Goal: Information Seeking & Learning: Understand process/instructions

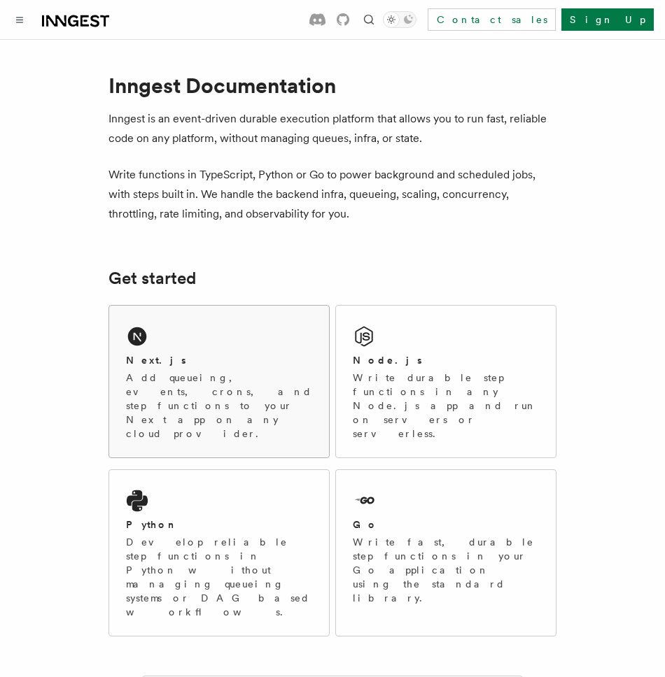
click at [233, 355] on div "Next.js" at bounding box center [219, 360] width 186 height 15
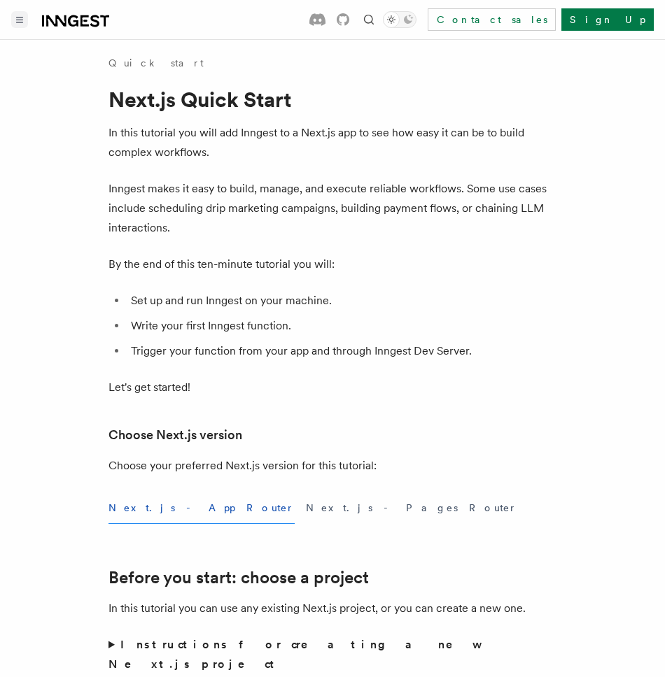
click at [22, 22] on icon "Toggle navigation" at bounding box center [20, 19] width 6 height 5
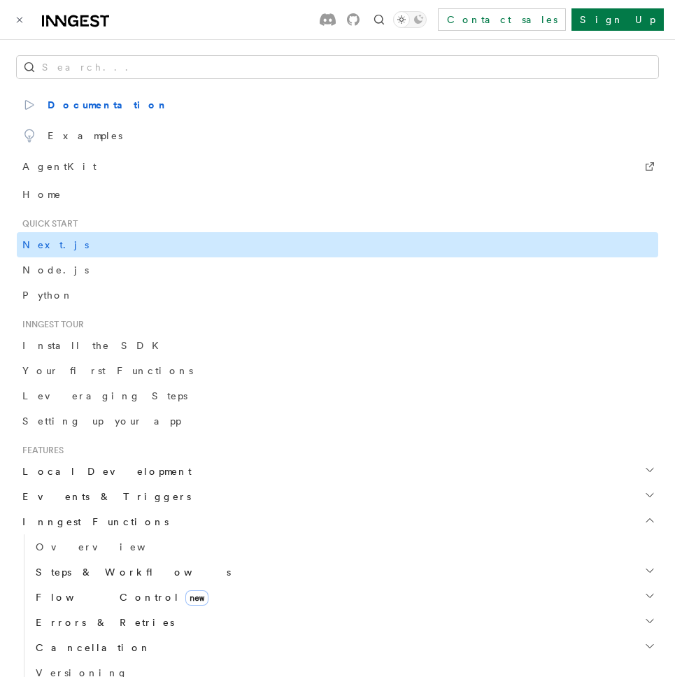
click at [36, 246] on span "Next.js" at bounding box center [55, 244] width 66 height 11
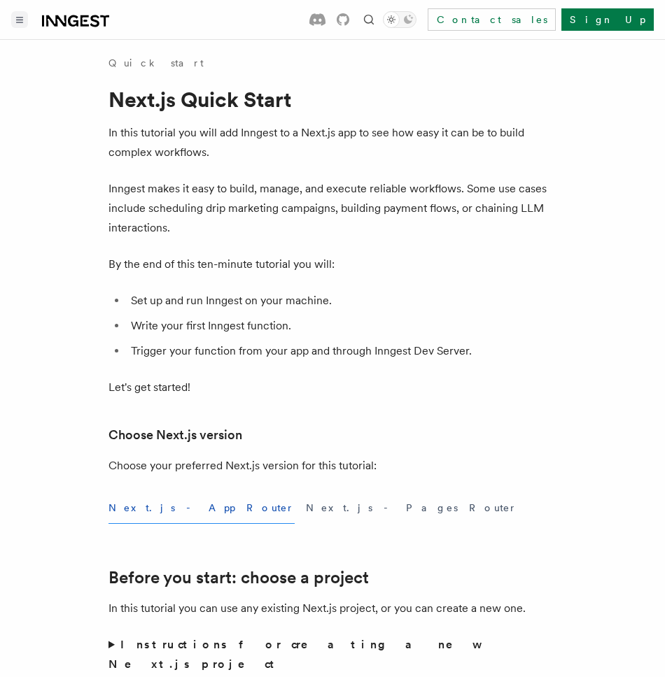
click at [327, 196] on p "Inngest makes it easy to build, manage, and execute reliable workflows. Some us…" at bounding box center [332, 208] width 448 height 59
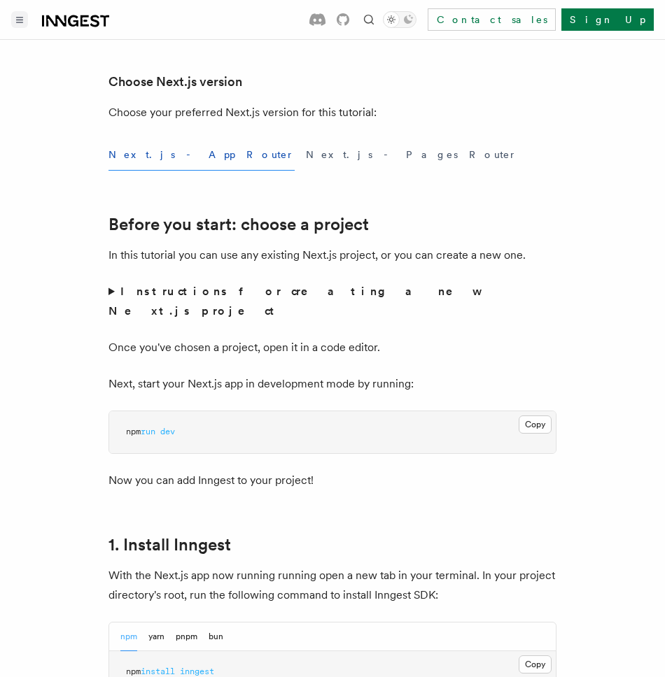
scroll to position [390, 0]
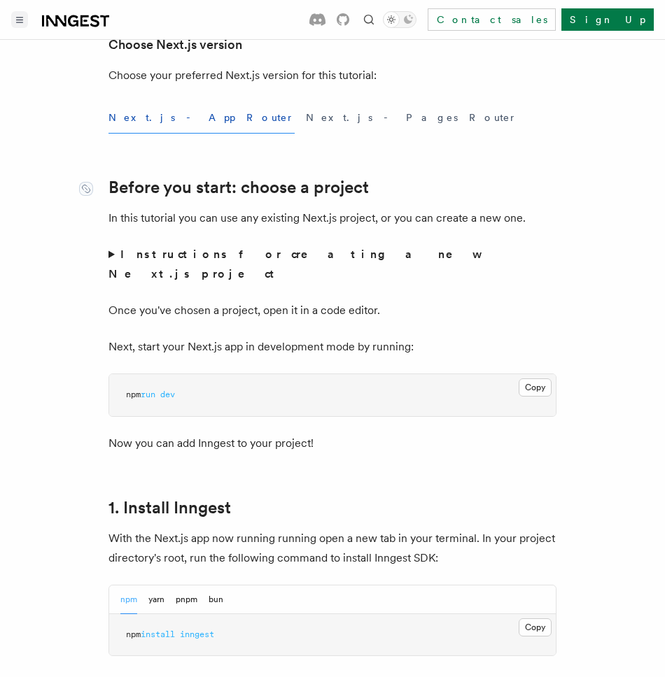
click at [183, 185] on link "Before you start: choose a project" at bounding box center [238, 188] width 260 height 20
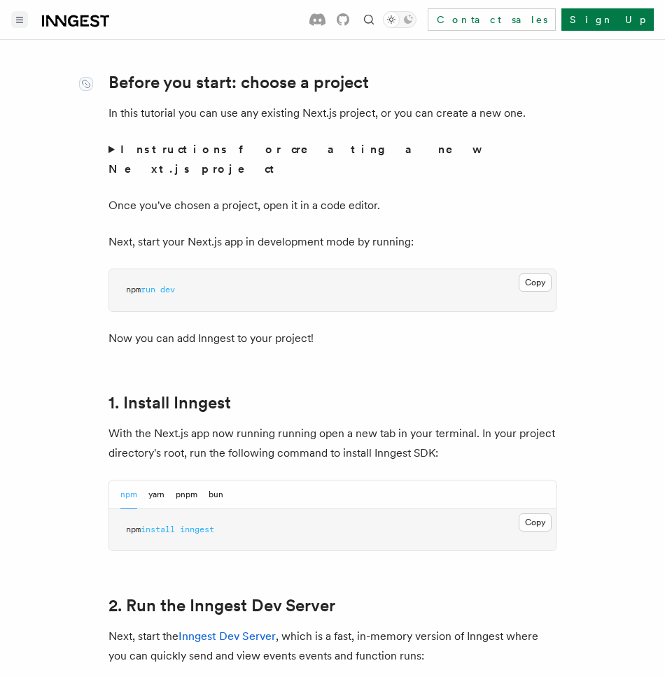
scroll to position [501, 0]
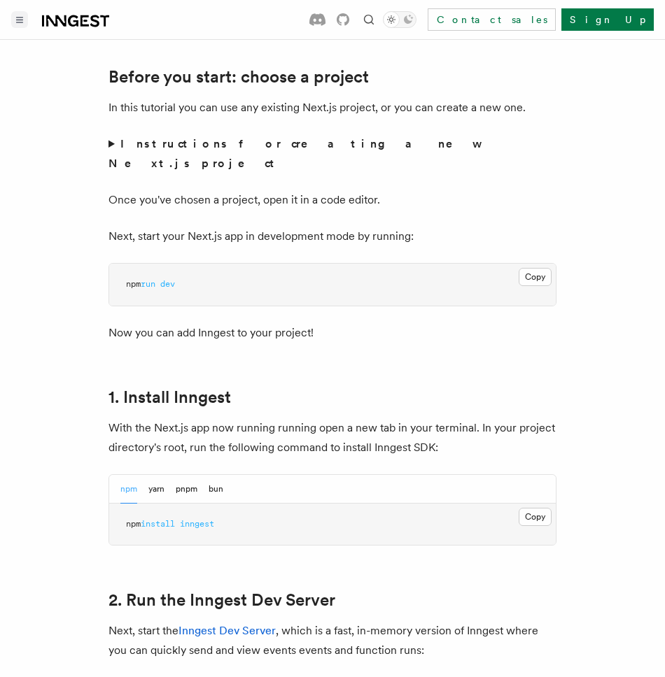
click at [357, 227] on p "Next, start your Next.js app in development mode by running:" at bounding box center [332, 237] width 448 height 20
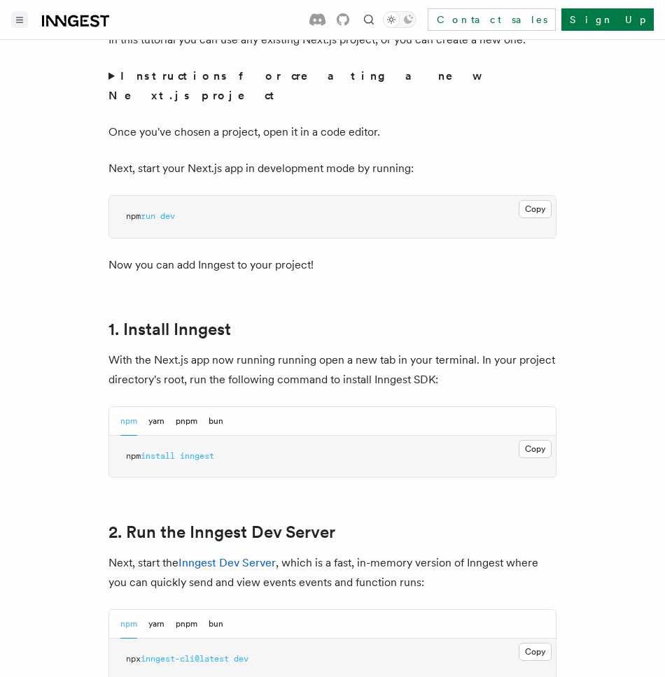
scroll to position [597, 0]
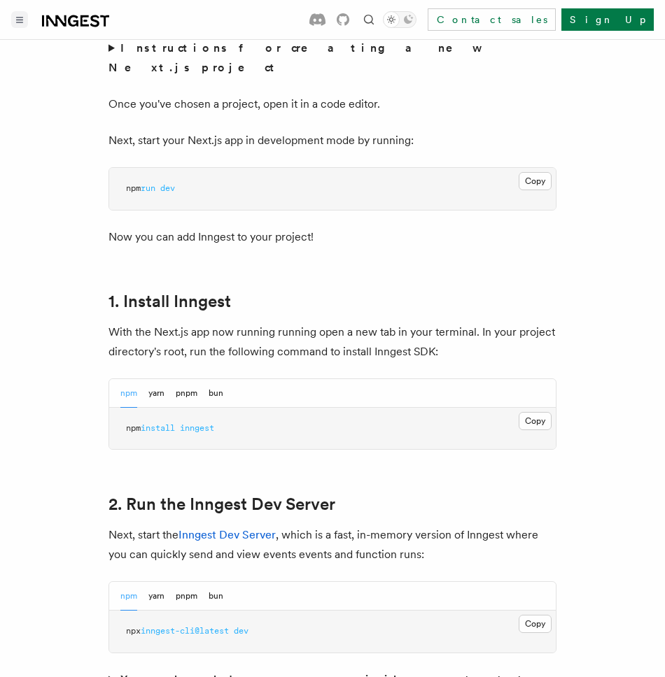
click at [163, 94] on p "Once you've chosen a project, open it in a code editor." at bounding box center [332, 104] width 448 height 20
click at [266, 94] on p "Once you've chosen a project, open it in a code editor." at bounding box center [332, 104] width 448 height 20
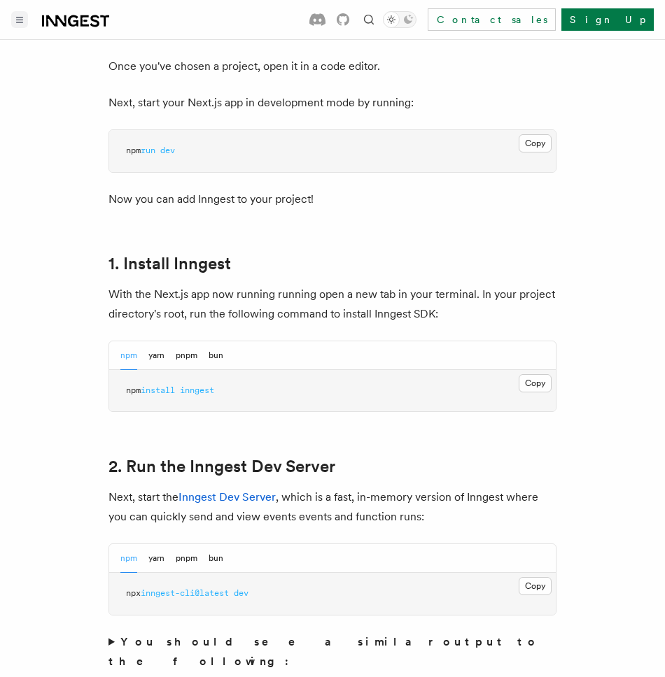
scroll to position [710, 0]
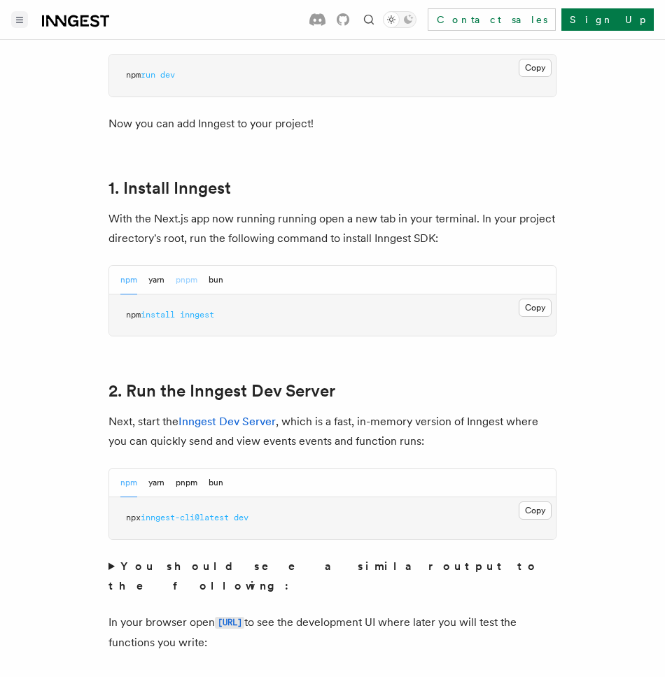
click at [192, 266] on button "pnpm" at bounding box center [187, 280] width 22 height 29
drag, startPoint x: 219, startPoint y: 293, endPoint x: 108, endPoint y: 297, distance: 110.6
click at [109, 297] on pre "pnpm add inngest" at bounding box center [332, 316] width 446 height 42
copy span "pnpm add inngest"
click at [254, 209] on p "With the Next.js app now running running open a new tab in your terminal. In yo…" at bounding box center [332, 228] width 448 height 39
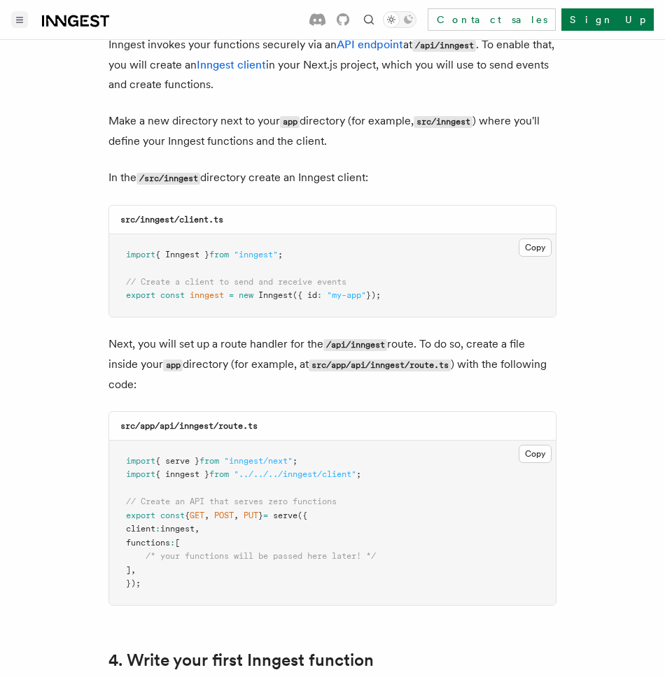
scroll to position [1708, 0]
drag, startPoint x: 155, startPoint y: 386, endPoint x: 267, endPoint y: 390, distance: 111.3
click at [266, 411] on div "src/app/api/inngest/route.ts" at bounding box center [332, 425] width 446 height 29
copy code "/api/inngest/route.ts"
click at [257, 335] on p "Next, you will set up a route handler for the /api/inngest route. To do so, cre…" at bounding box center [332, 364] width 448 height 60
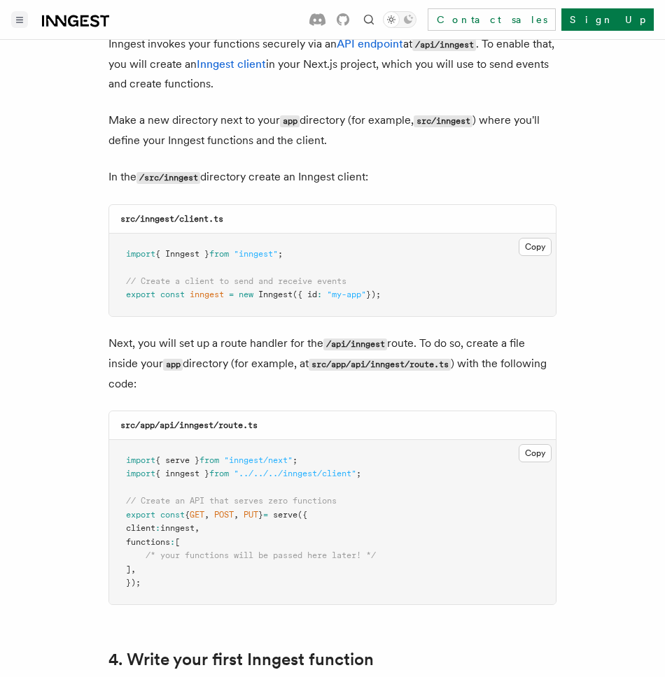
click at [153, 456] on span "import" at bounding box center [140, 461] width 29 height 10
click at [536, 444] on button "Copy Copied" at bounding box center [534, 453] width 33 height 18
